Goal: Task Accomplishment & Management: Manage account settings

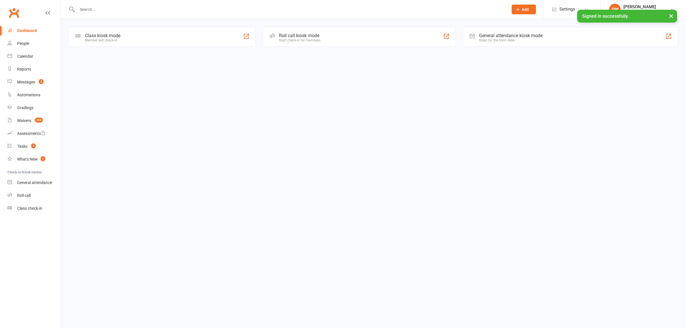
click at [94, 11] on input "text" at bounding box center [290, 9] width 429 height 8
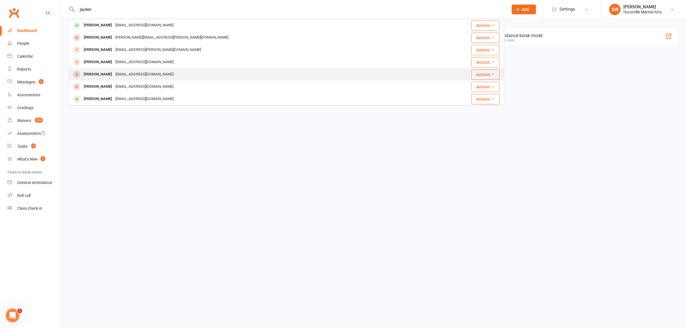
type input "jayden"
click at [99, 76] on div "[PERSON_NAME]" at bounding box center [98, 74] width 32 height 8
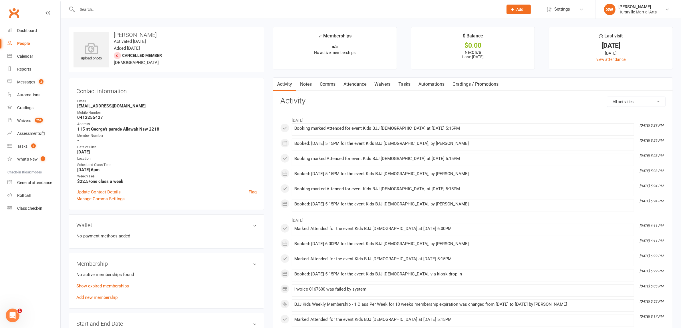
click at [88, 12] on input "text" at bounding box center [288, 9] width 424 height 8
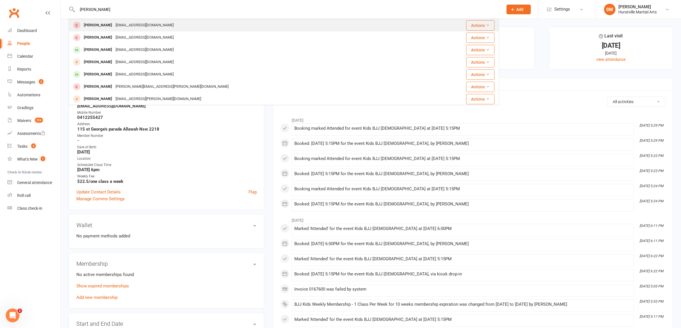
type input "hayden"
click at [94, 22] on div "[PERSON_NAME]" at bounding box center [98, 25] width 32 height 8
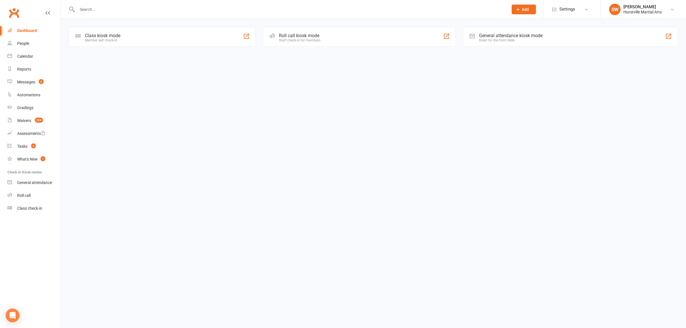
click at [104, 10] on input "text" at bounding box center [290, 9] width 429 height 8
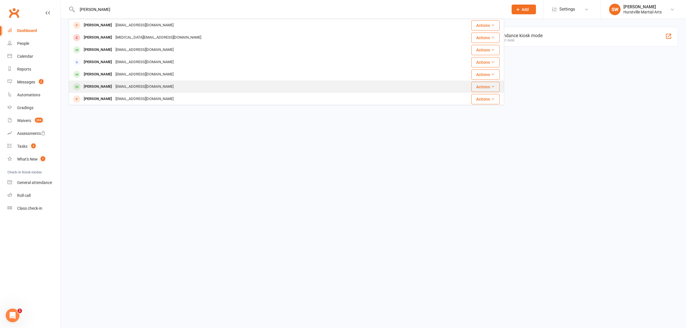
type input "[PERSON_NAME]"
click at [124, 86] on div "[EMAIL_ADDRESS][DOMAIN_NAME]" at bounding box center [144, 87] width 61 height 8
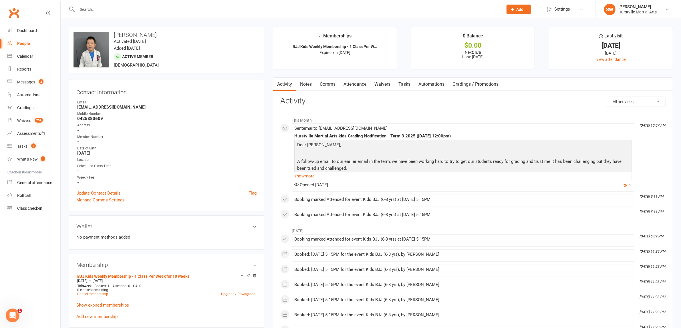
click at [313, 85] on link "Notes" at bounding box center [306, 84] width 20 height 13
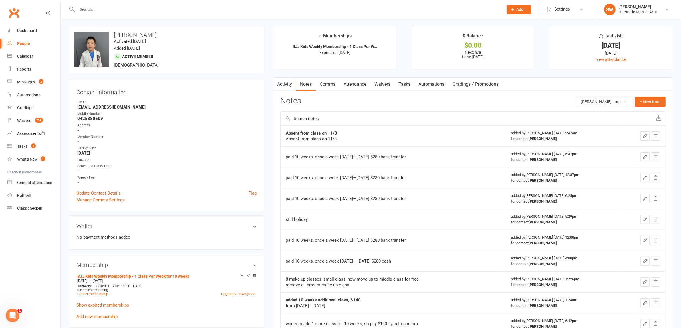
click at [333, 82] on link "Comms" at bounding box center [328, 84] width 24 height 13
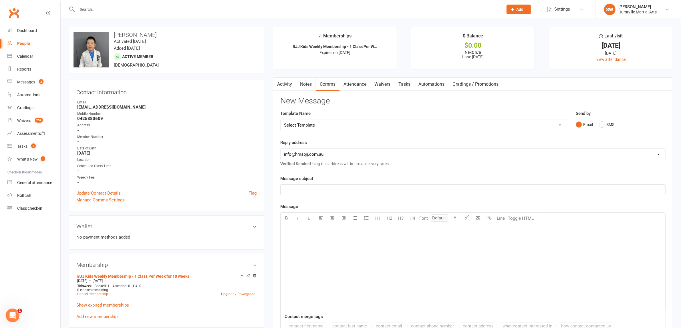
click at [360, 83] on link "Attendance" at bounding box center [354, 84] width 31 height 13
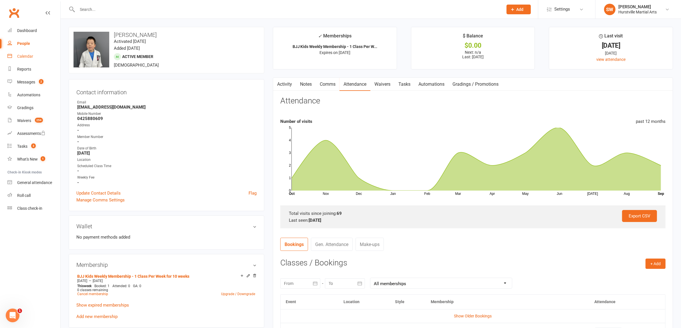
click at [30, 54] on div "Calendar" at bounding box center [25, 56] width 16 height 5
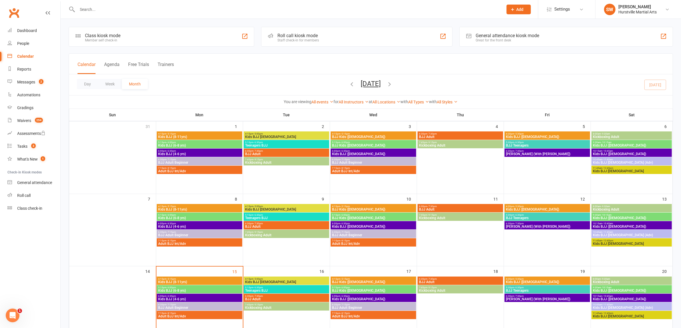
scroll to position [36, 0]
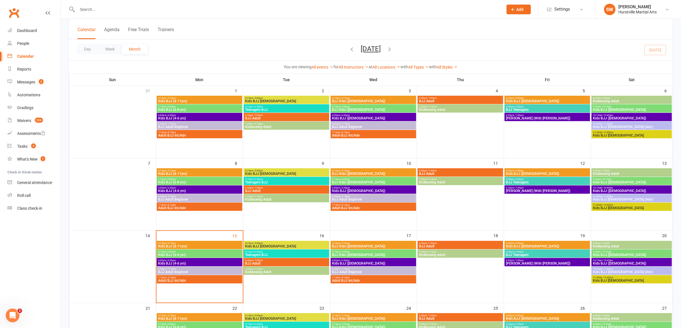
click at [174, 254] on span "Kids BJJ (6-8 yrs)" at bounding box center [199, 254] width 83 height 3
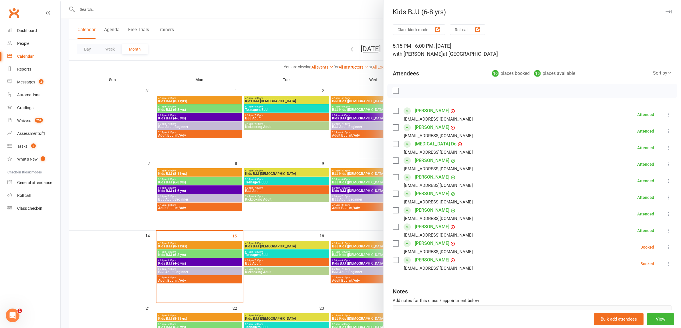
click at [205, 6] on div at bounding box center [371, 164] width 620 height 328
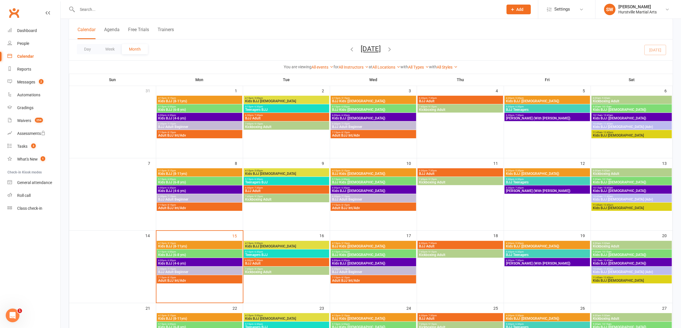
click at [114, 11] on input "text" at bounding box center [288, 9] width 424 height 8
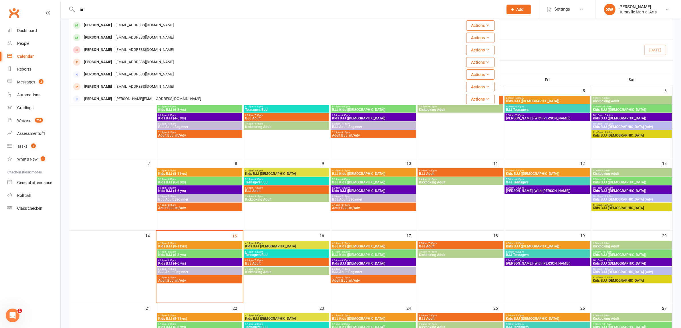
type input "a"
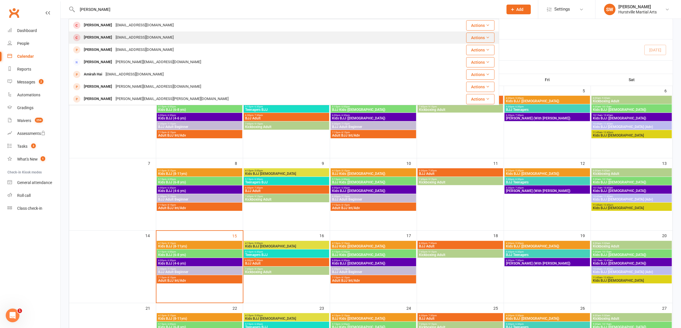
type input "[PERSON_NAME]"
click at [139, 42] on div "[PERSON_NAME] [EMAIL_ADDRESS][DOMAIN_NAME]" at bounding box center [248, 38] width 358 height 12
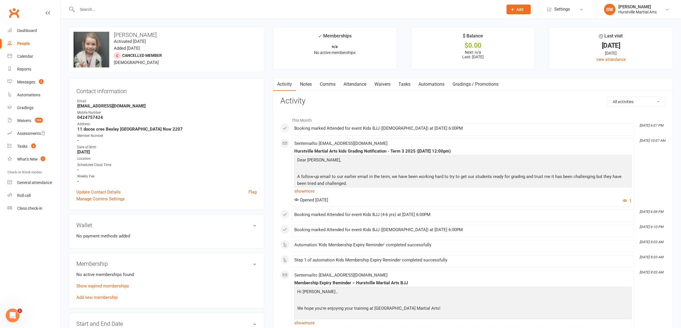
click at [308, 84] on link "Notes" at bounding box center [306, 84] width 20 height 13
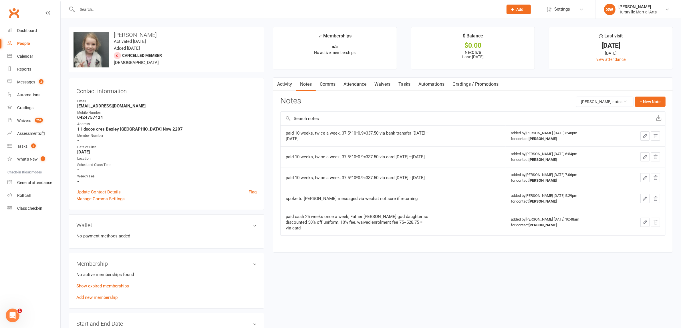
drag, startPoint x: 283, startPoint y: 132, endPoint x: 431, endPoint y: 143, distance: 149.2
click at [431, 143] on td "paid 10 weeks, twice a week, 37.5*10*0.9=337.50 via bank transfer [DATE]—[DATE]" at bounding box center [393, 136] width 225 height 21
copy div "paid 10 weeks, twice a week, 37.5*10*0.9=337.50 via bank transfer [DATE]—[DATE]"
click at [648, 102] on button "+ New Note" at bounding box center [650, 102] width 31 height 10
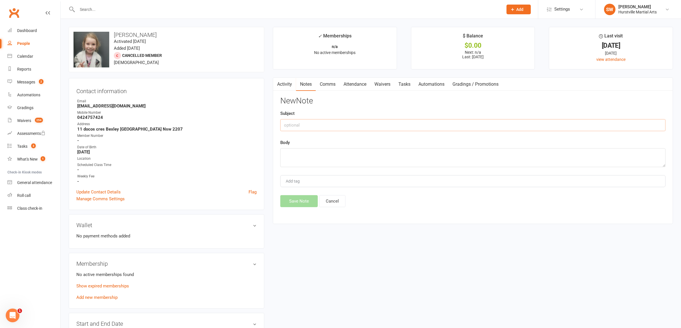
click at [292, 125] on input "text" at bounding box center [472, 125] width 385 height 12
paste input "paid 10 weeks, twice a week, 37.5*10*0.9=337.50 via bank transfer [DATE]—[DATE]"
type input "paid 10 weeks, twice a week, 37.5*10*0.9=337.50 via bank transfer [DATE]—[DATE]"
click at [95, 298] on link "Add new membership" at bounding box center [96, 297] width 41 height 5
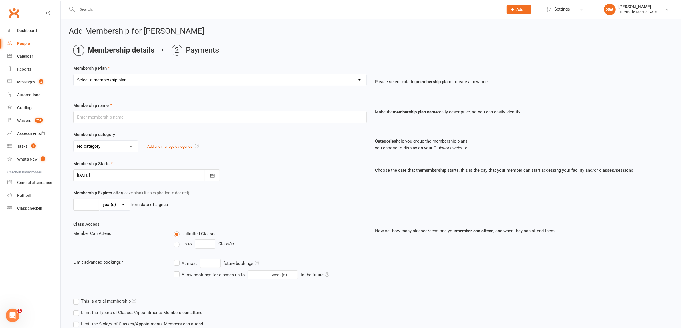
click at [179, 79] on select "Select a membership plan Create new Membership Plan 0 - BJJ KIDS - Make Up Clas…" at bounding box center [220, 79] width 293 height 11
select select "3"
click at [74, 74] on select "Select a membership plan Create new Membership Plan 0 - BJJ KIDS - Make Up Clas…" at bounding box center [220, 79] width 293 height 11
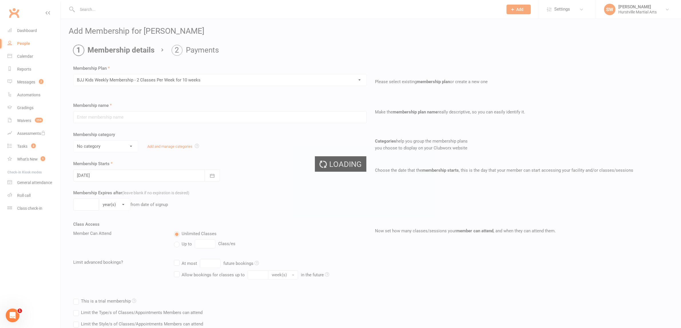
type input "BJJ Kids Weekly Membership - 2 Classes Per Week for 10 weeks"
select select "2"
type input "64"
select select "0"
type input "2"
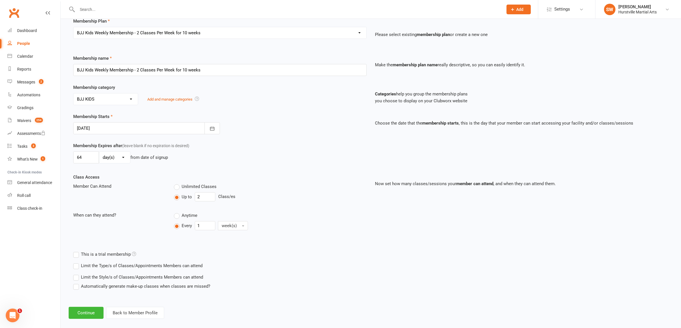
scroll to position [55, 0]
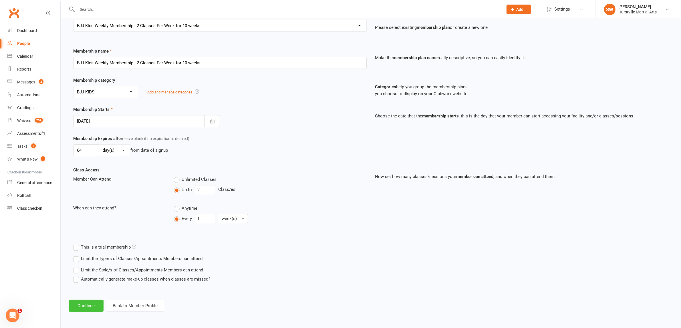
click at [87, 306] on button "Continue" at bounding box center [86, 306] width 35 height 12
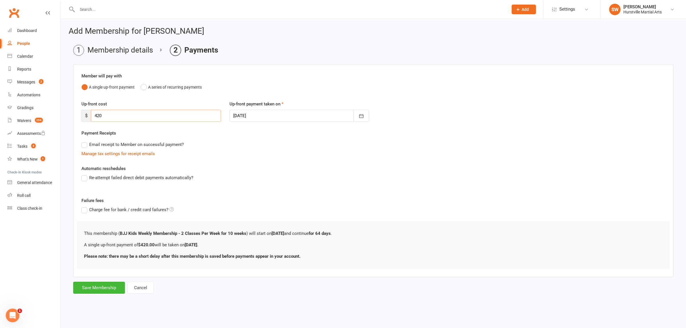
click at [117, 118] on input "420" at bounding box center [156, 116] width 130 height 12
type input "4"
type input "2"
type input "337.5"
click at [101, 294] on button "Save Membership" at bounding box center [99, 288] width 52 height 12
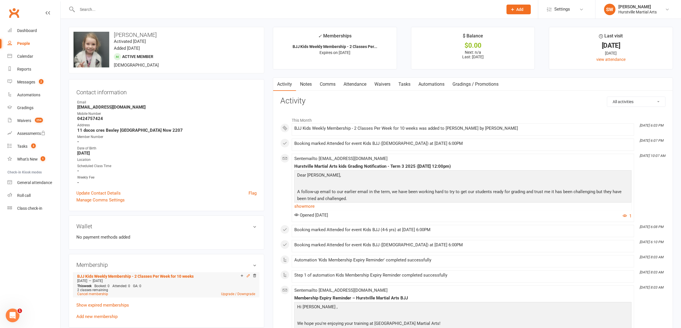
click at [247, 274] on icon at bounding box center [248, 276] width 4 height 4
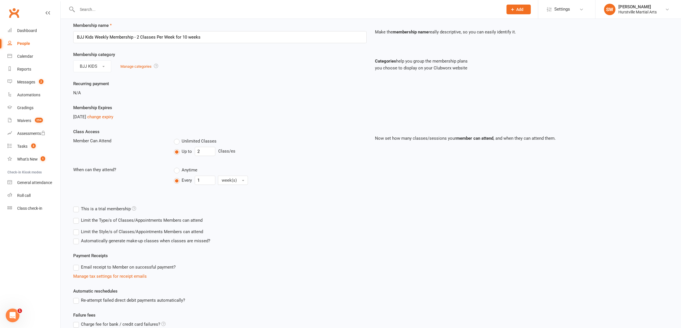
scroll to position [36, 0]
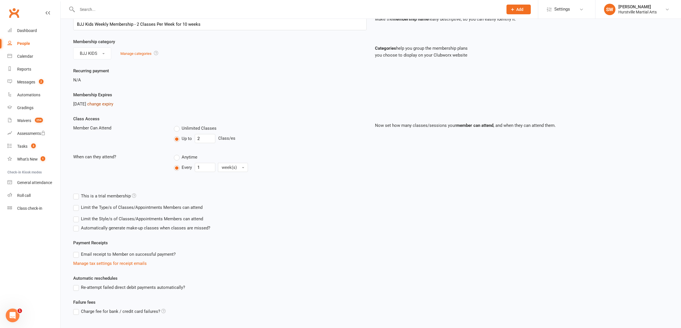
click at [110, 105] on link "change expiry" at bounding box center [100, 104] width 26 height 5
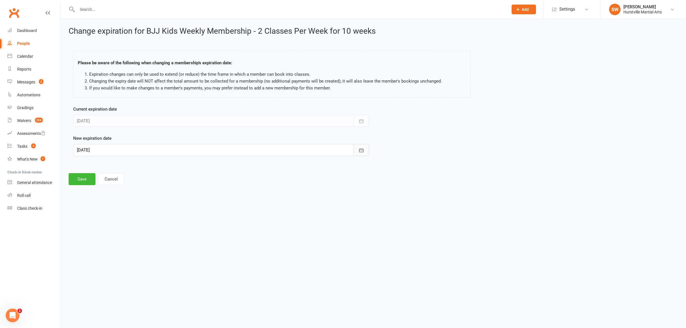
click at [364, 154] on button "button" at bounding box center [361, 150] width 15 height 12
click at [133, 239] on span "03" at bounding box center [134, 241] width 5 height 5
type input "[DATE]"
click at [72, 176] on button "Save" at bounding box center [82, 179] width 27 height 12
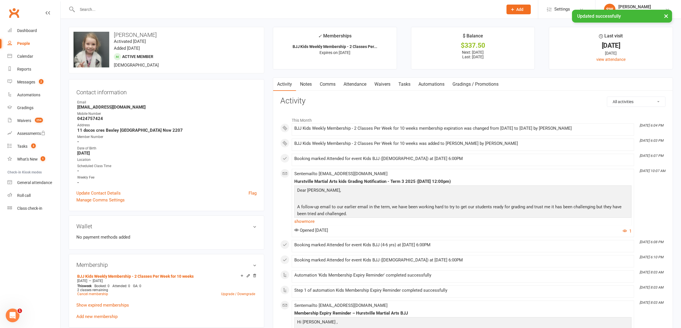
click at [306, 83] on link "Notes" at bounding box center [306, 84] width 20 height 13
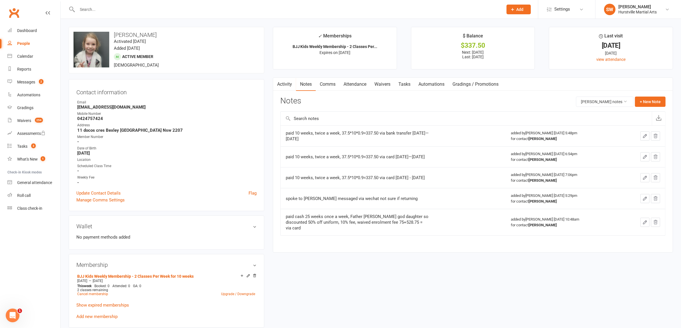
drag, startPoint x: 283, startPoint y: 132, endPoint x: 383, endPoint y: 138, distance: 99.7
click at [383, 138] on td "paid 10 weeks, twice a week, 37.5*10*0.9=337.50 via bank transfer [DATE]—[DATE]" at bounding box center [393, 136] width 225 height 21
click at [283, 157] on td "paid 10 weeks, twice a week, 37.5*10*0.9=337.50 via card [DATE]—[DATE]" at bounding box center [393, 156] width 225 height 21
drag, startPoint x: 284, startPoint y: 154, endPoint x: 396, endPoint y: 154, distance: 112.1
click at [396, 154] on td "paid 10 weeks, twice a week, 37.5*10*0.9=337.50 via card [DATE]—[DATE]" at bounding box center [393, 156] width 225 height 21
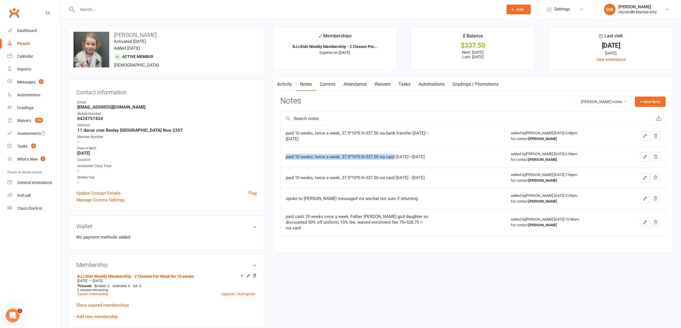
copy div "paid 10 weeks, twice a week, 37.5*10*0.9=337.50 via card"
click at [646, 103] on button "+ New Note" at bounding box center [650, 102] width 31 height 10
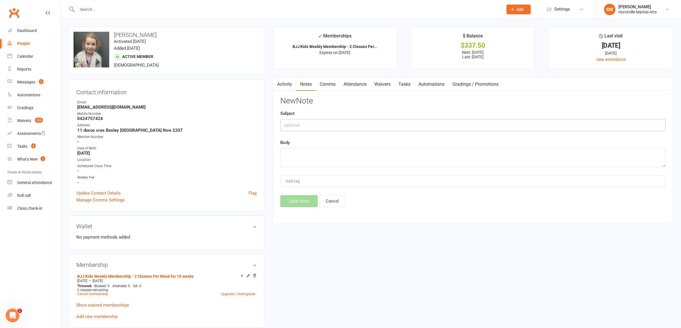
click at [312, 125] on input "text" at bounding box center [472, 125] width 385 height 12
paste input "paid 10 weeks, twice a week, 37.5*10*0.9=337.50 via card"
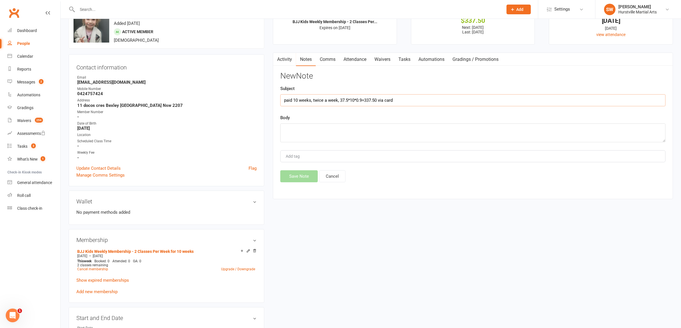
scroll to position [36, 0]
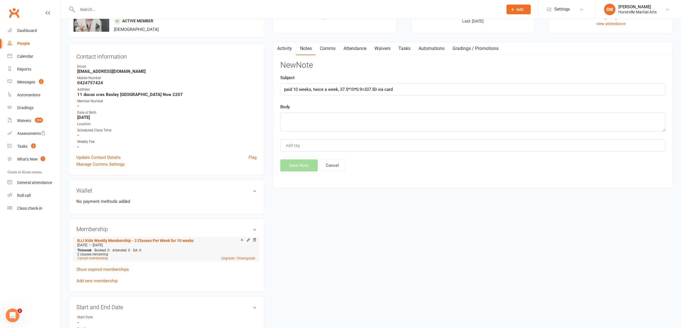
drag, startPoint x: 75, startPoint y: 242, endPoint x: 124, endPoint y: 243, distance: 48.9
click at [124, 243] on div "Membership BJJ Kids Weekly Membership - 2 Classes Per Week for 10 weeks [DATE] …" at bounding box center [167, 256] width 196 height 74
copy li "BJJ Kids Weekly Membership - 2 Classes Per Week for 10 weeks [DATE] — [DATE]"
click at [405, 88] on input "paid 10 weeks, twice a week, 37.5*10*0.9=337.50 via card" at bounding box center [472, 90] width 385 height 12
paste input "BJJ Kids Weekly Membership - 2 Classes Per Week for 10 weeks [DATE]—[DATE]"
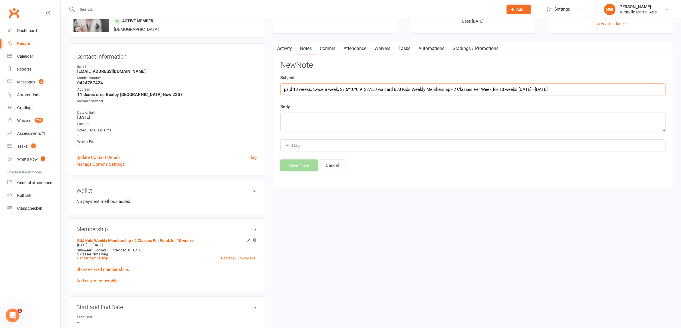
type input "paid 10 weeks, twice a week, 37.5*10*0.9=337.50 via card BJJ Kids Weekly Member…"
click at [364, 128] on textarea at bounding box center [472, 122] width 385 height 19
type textarea "a"
type textarea "already add 2 weeks make-up class"
click at [300, 165] on button "Save Note" at bounding box center [298, 166] width 37 height 12
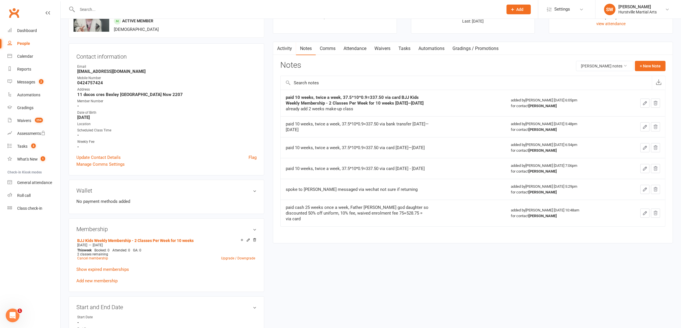
click at [358, 49] on link "Attendance" at bounding box center [354, 48] width 31 height 13
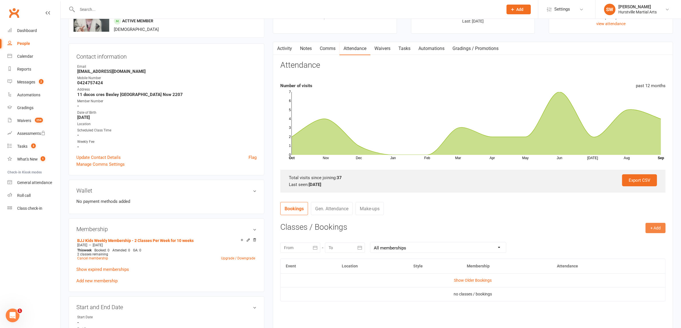
click at [651, 230] on button "+ Add" at bounding box center [656, 228] width 20 height 10
click at [633, 241] on link "Book Event" at bounding box center [637, 240] width 57 height 11
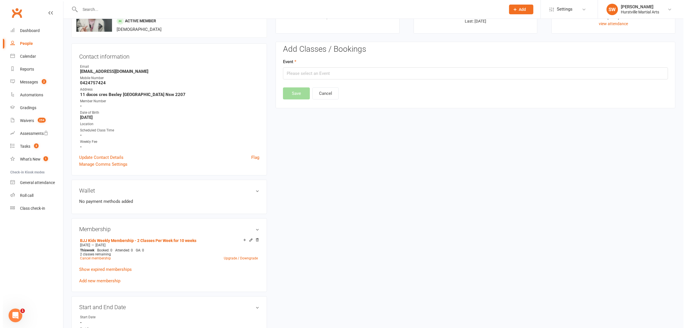
scroll to position [49, 0]
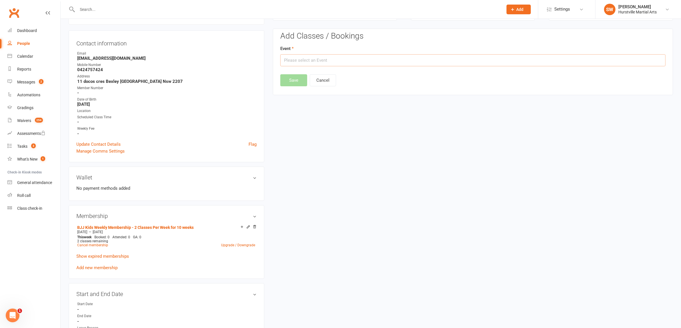
click at [308, 60] on input "text" at bounding box center [472, 60] width 385 height 12
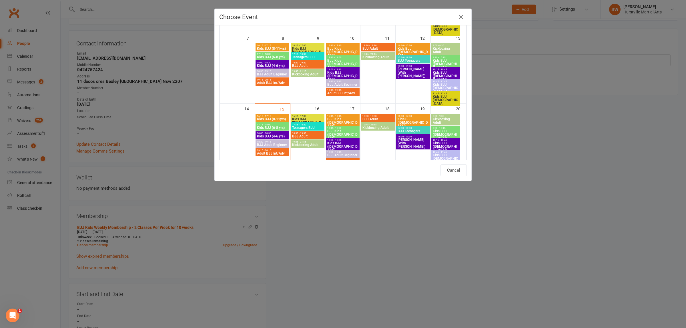
scroll to position [103, 0]
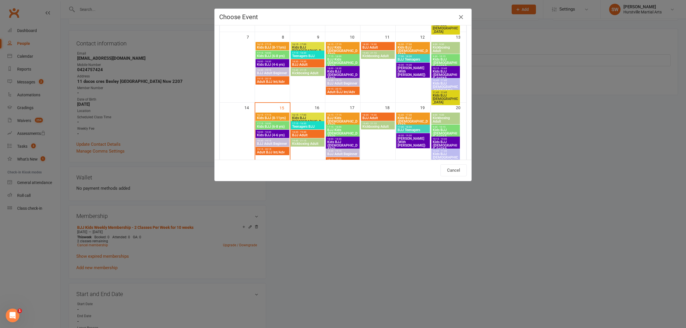
click at [268, 133] on span "18:00 - 18:30" at bounding box center [272, 132] width 31 height 3
type input "Kids BJJ (4-6 yrs) - [DATE] 6:00:00 PM"
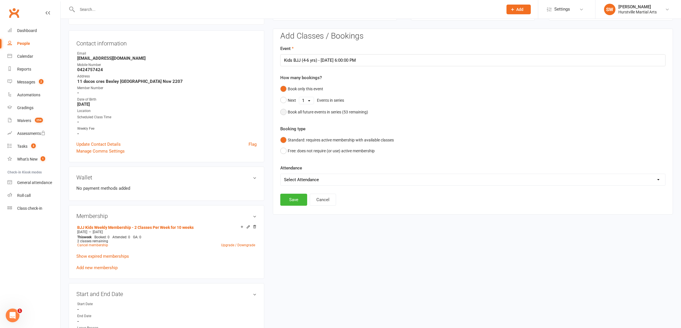
click at [281, 109] on button "Book all future events in series ( 53 remaining)" at bounding box center [324, 112] width 88 height 11
click at [294, 169] on button "Save" at bounding box center [293, 171] width 27 height 12
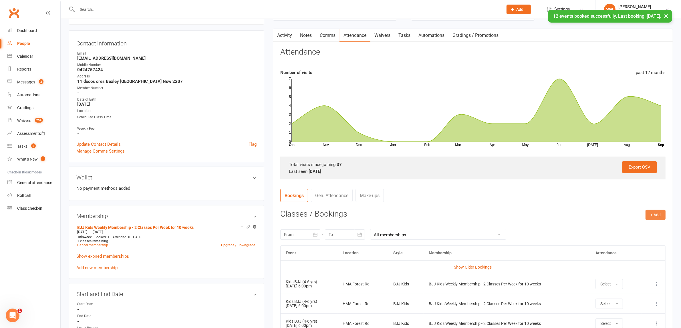
click at [657, 210] on button "+ Add" at bounding box center [656, 215] width 20 height 10
click at [632, 231] on link "Book Event" at bounding box center [637, 227] width 57 height 11
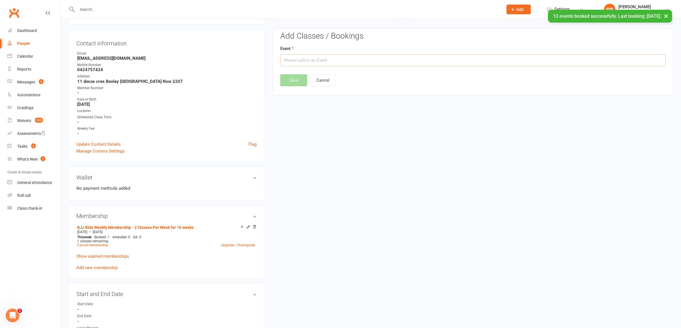
click at [440, 60] on input "text" at bounding box center [472, 60] width 385 height 12
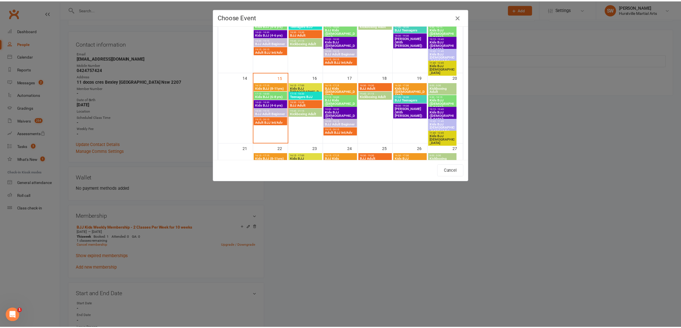
scroll to position [142, 0]
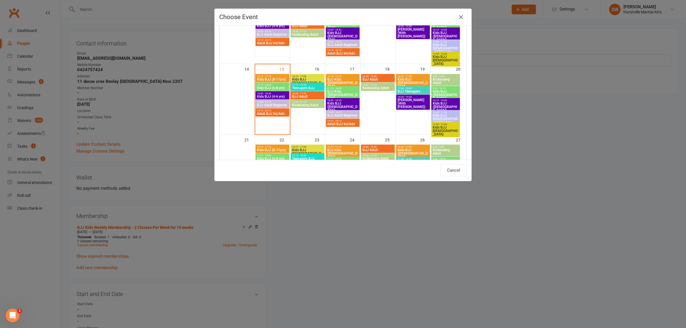
click at [338, 107] on span "Kids BJJ ([DEMOGRAPHIC_DATA])" at bounding box center [342, 107] width 31 height 10
type input "Kids BJJ ([DEMOGRAPHIC_DATA]) - [DATE] 6:00:00 PM"
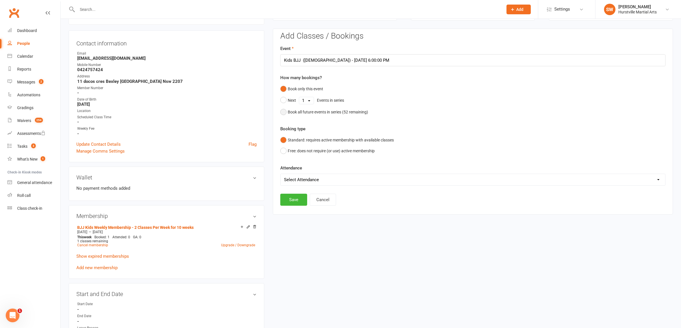
click at [283, 111] on button "Book all future events in series ( 52 remaining)" at bounding box center [324, 112] width 88 height 11
click at [297, 171] on button "Save" at bounding box center [293, 171] width 27 height 12
